Goal: Information Seeking & Learning: Find specific fact

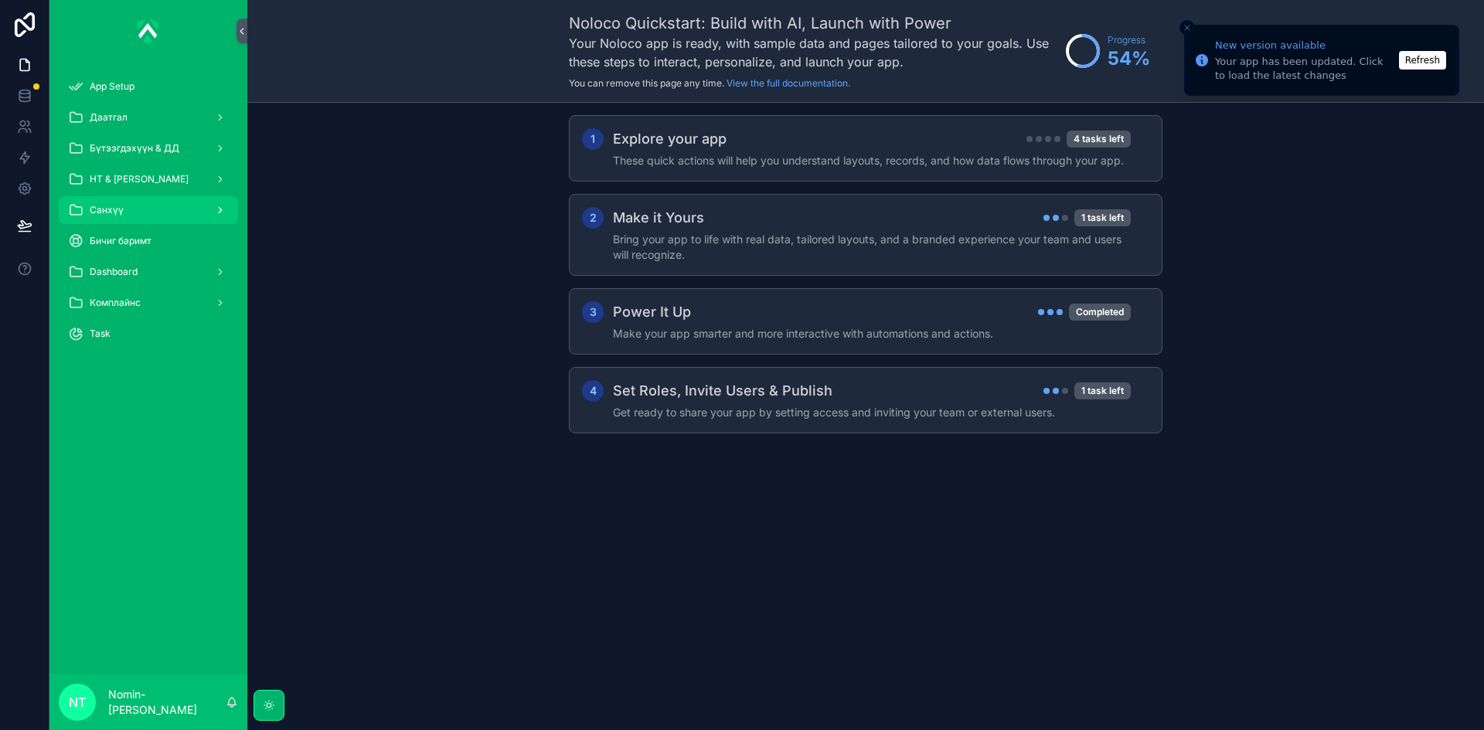
click at [165, 212] on div "Санхүү" at bounding box center [148, 210] width 161 height 25
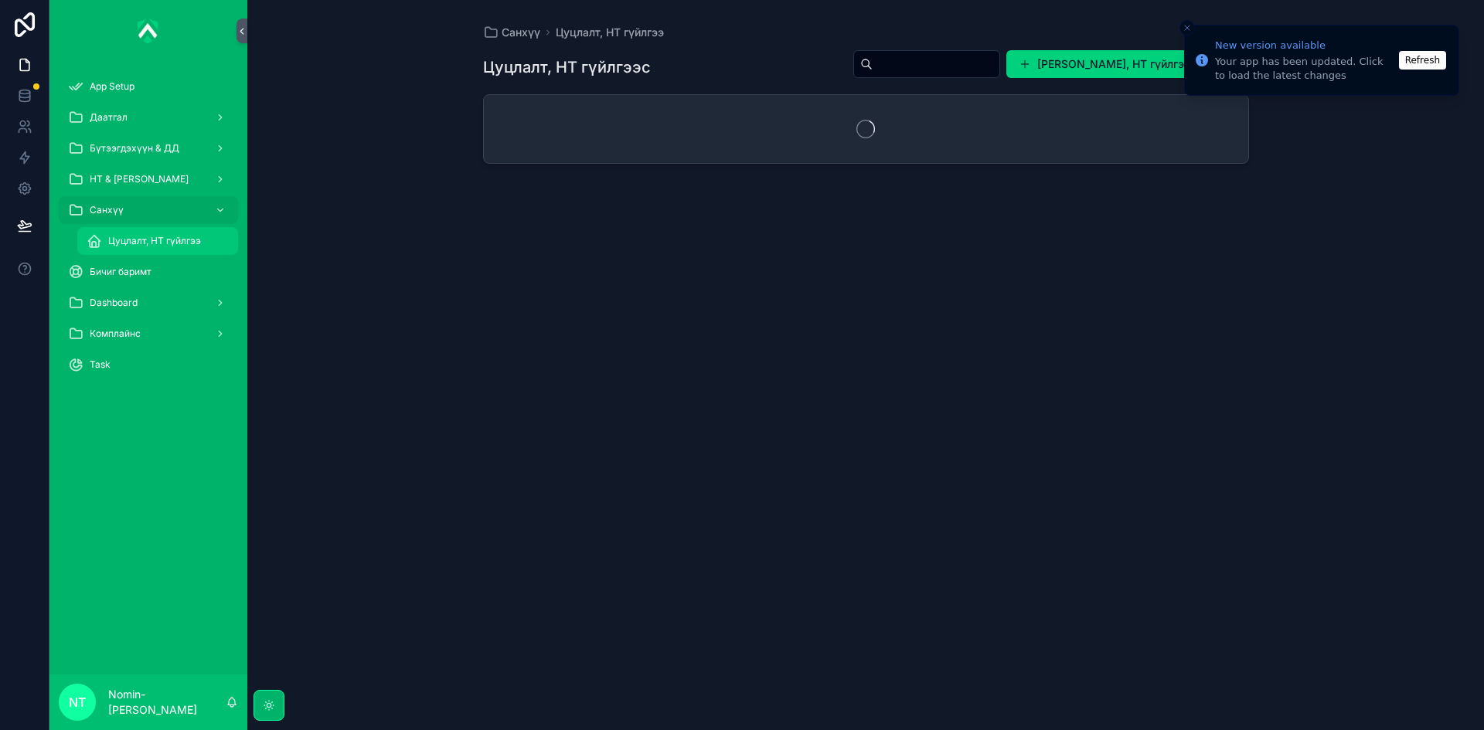
click at [164, 240] on span "Цуцлалт, НТ гүйлгээ" at bounding box center [154, 241] width 93 height 12
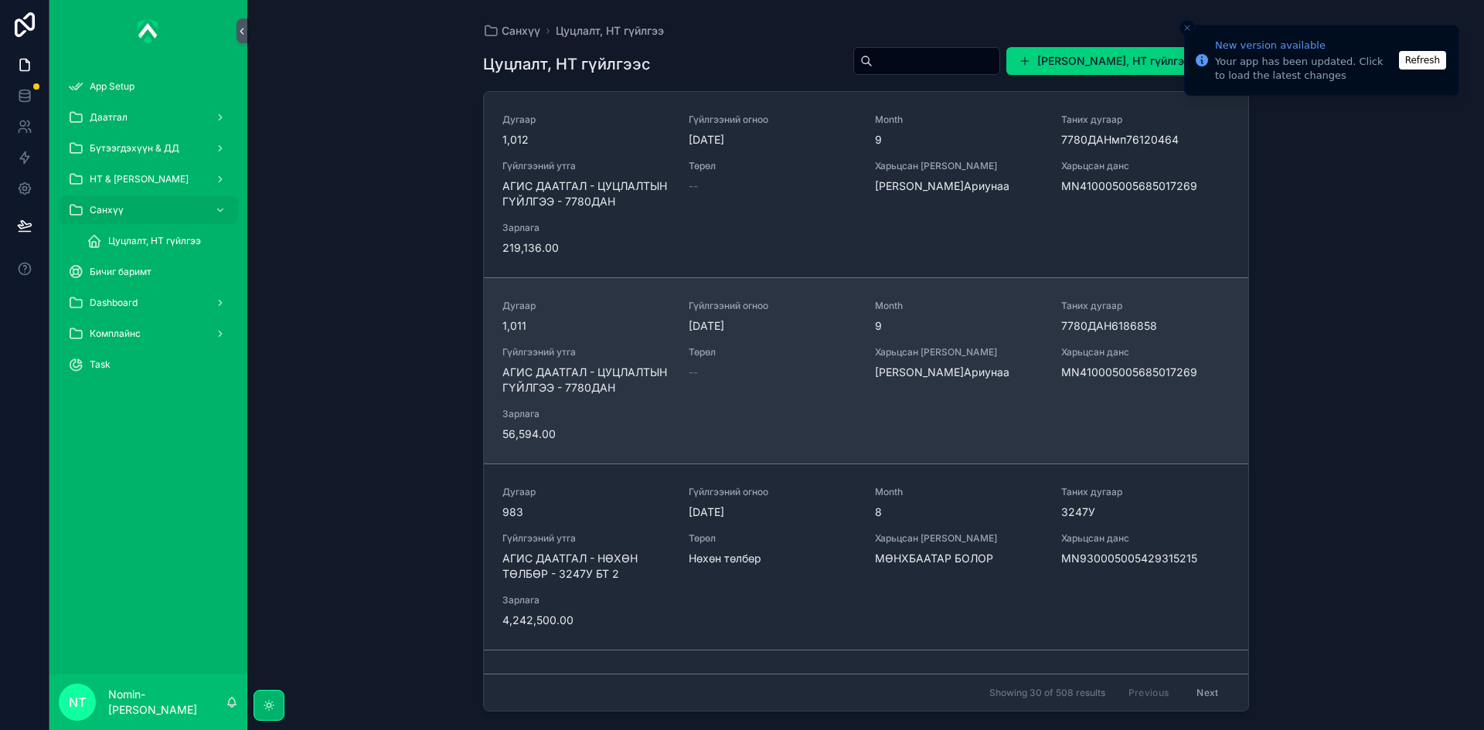
click at [643, 381] on span "АГИС ДААТГАЛ - ЦУЦЛАЛТЫН ГҮЙЛГЭЭ - 7780ДАН" at bounding box center [586, 380] width 168 height 31
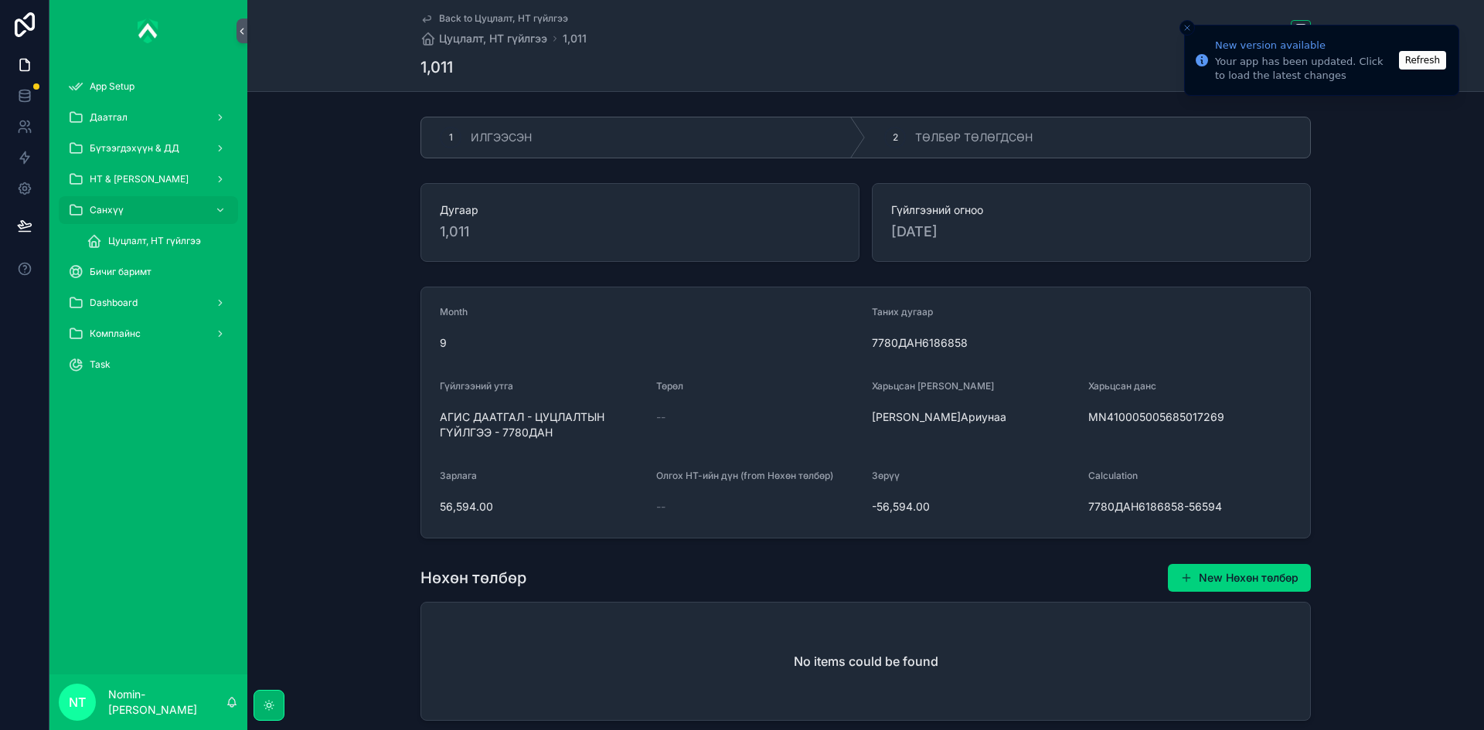
drag, startPoint x: 1230, startPoint y: 417, endPoint x: 1087, endPoint y: 419, distance: 143.0
click at [1088, 419] on span "MN410005005685017269" at bounding box center [1190, 417] width 204 height 15
copy span "MN410005005685017269"
drag, startPoint x: 437, startPoint y: 506, endPoint x: 494, endPoint y: 507, distance: 57.2
click at [494, 507] on span "56,594.00" at bounding box center [542, 506] width 204 height 15
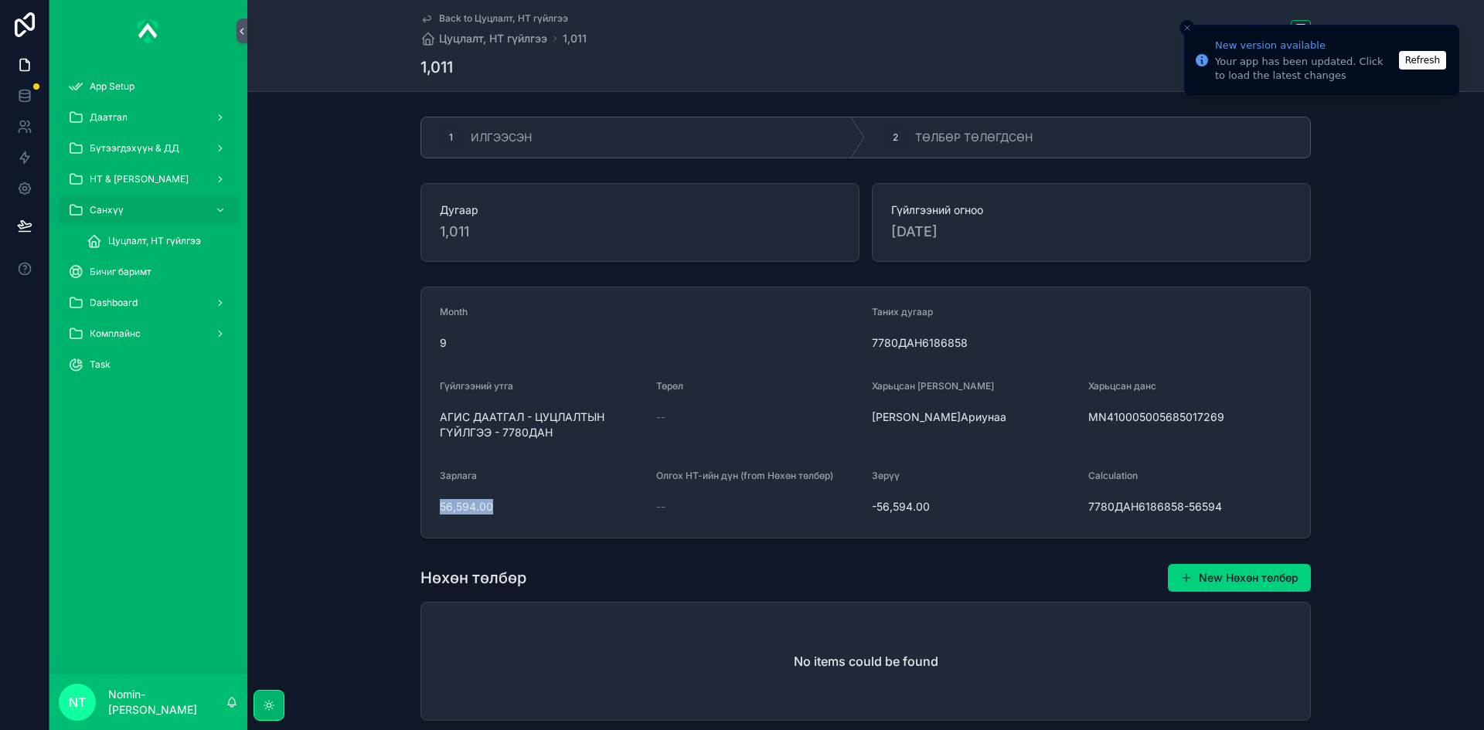
copy span "56,594.00"
drag, startPoint x: 434, startPoint y: 416, endPoint x: 553, endPoint y: 437, distance: 121.0
click at [553, 437] on form "Month 9 Таних дугаар 7780ДАН6186858 Гүйлгээний утга АГИС ДААТГАЛ - ЦУЦЛАЛТЫН ГҮ…" at bounding box center [865, 413] width 889 height 250
copy span "АГИС ДААТГАЛ - ЦУЦЛАЛТЫН ГҮЙЛГЭЭ - 7780ДАН"
click at [964, 151] on div "2 ТӨЛБӨР ТӨЛӨГДСӨН" at bounding box center [1088, 137] width 444 height 40
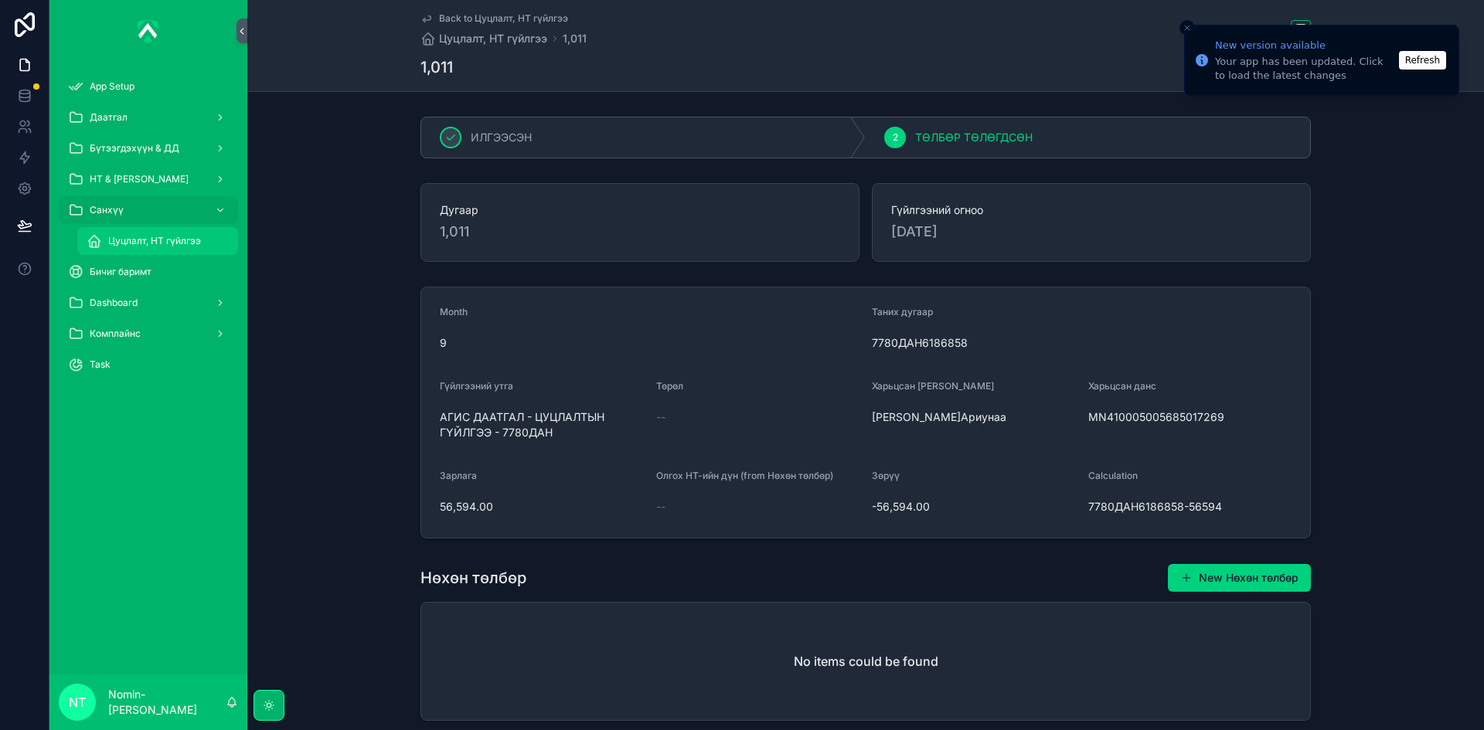
click at [163, 238] on span "Цуцлалт, НТ гүйлгээ" at bounding box center [154, 241] width 93 height 12
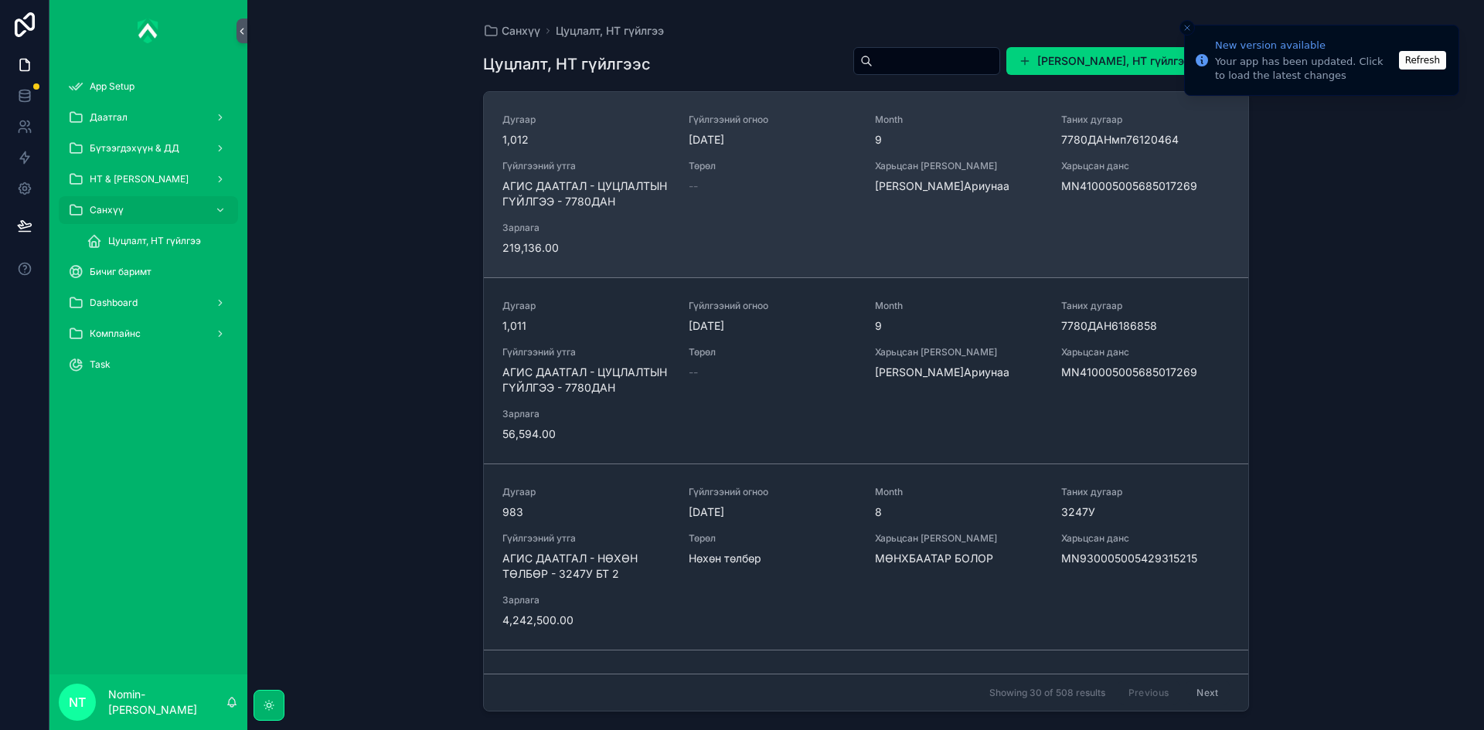
click at [648, 163] on span "Гүйлгээний утга" at bounding box center [586, 166] width 168 height 12
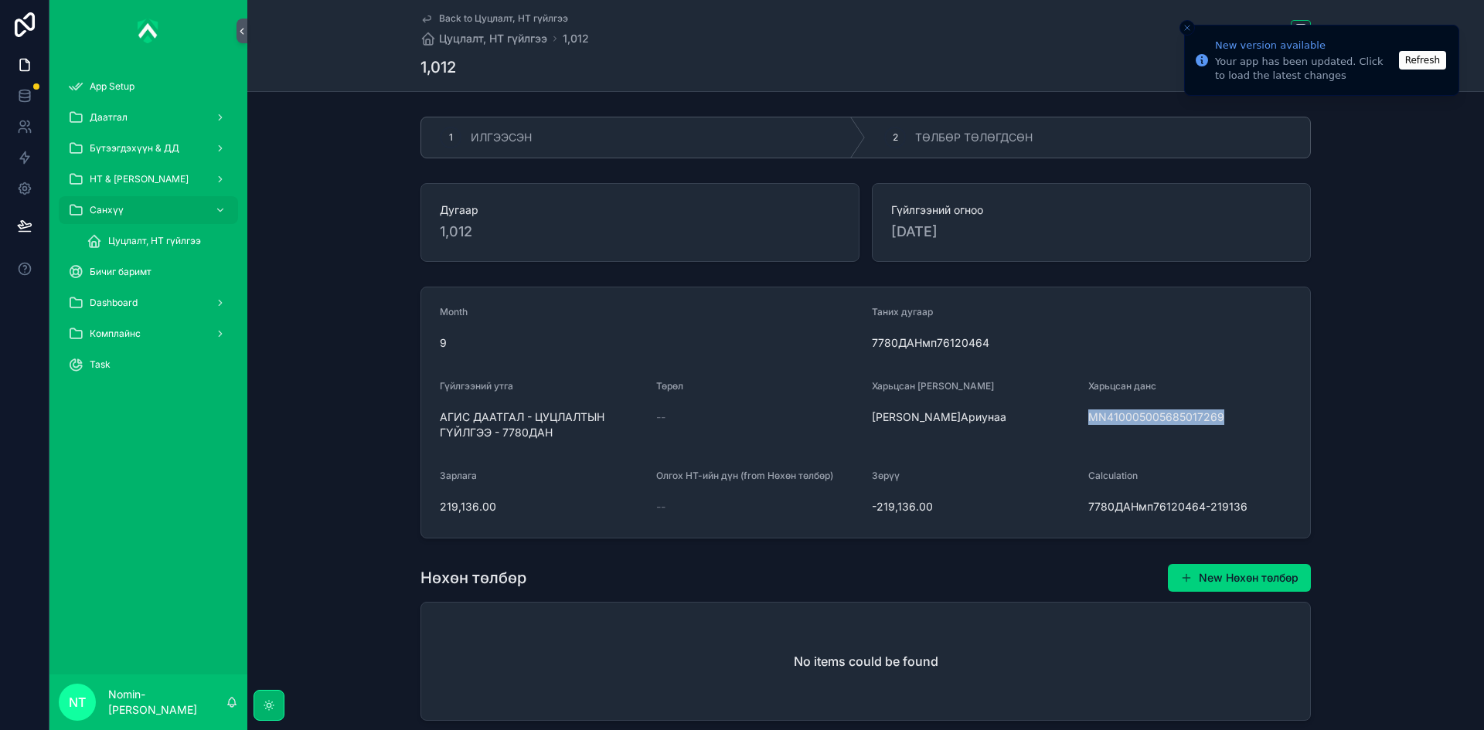
drag, startPoint x: 1216, startPoint y: 419, endPoint x: 1085, endPoint y: 419, distance: 130.6
click at [1088, 419] on span "MN410005005685017269" at bounding box center [1190, 417] width 204 height 15
copy span "MN410005005685017269"
drag, startPoint x: 436, startPoint y: 504, endPoint x: 502, endPoint y: 511, distance: 66.1
click at [502, 511] on span "219,136.00" at bounding box center [542, 506] width 204 height 15
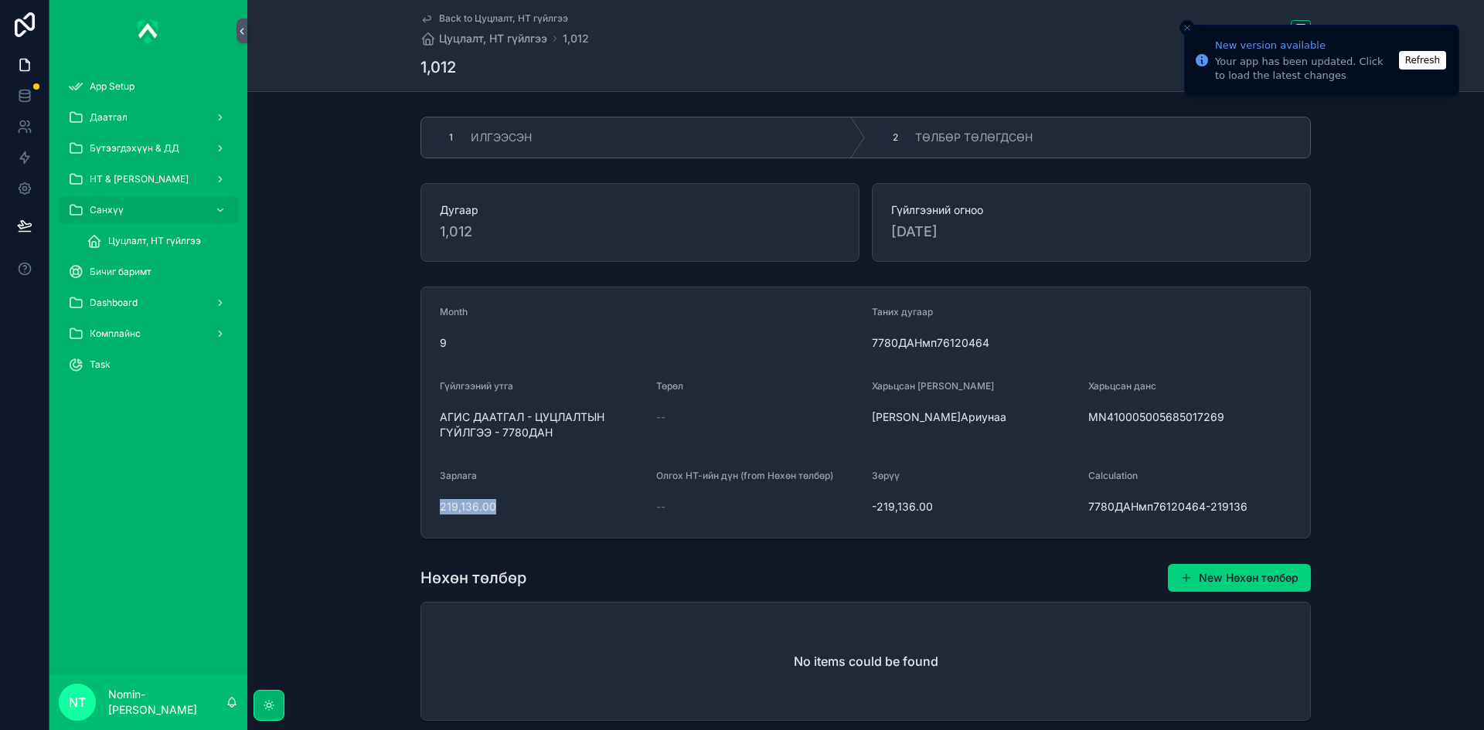
copy span "219,136.00"
drag, startPoint x: 437, startPoint y: 417, endPoint x: 553, endPoint y: 441, distance: 119.0
click at [553, 441] on div "АГИС ДААТГАЛ - ЦУЦЛАЛТЫН ГҮЙЛГЭЭ - 7780ДАН" at bounding box center [542, 425] width 204 height 40
copy span "АГИС ДААТГАЛ - ЦУЦЛАЛТЫН ГҮЙЛГЭЭ - 7780ДАН"
